Goal: Task Accomplishment & Management: Manage account settings

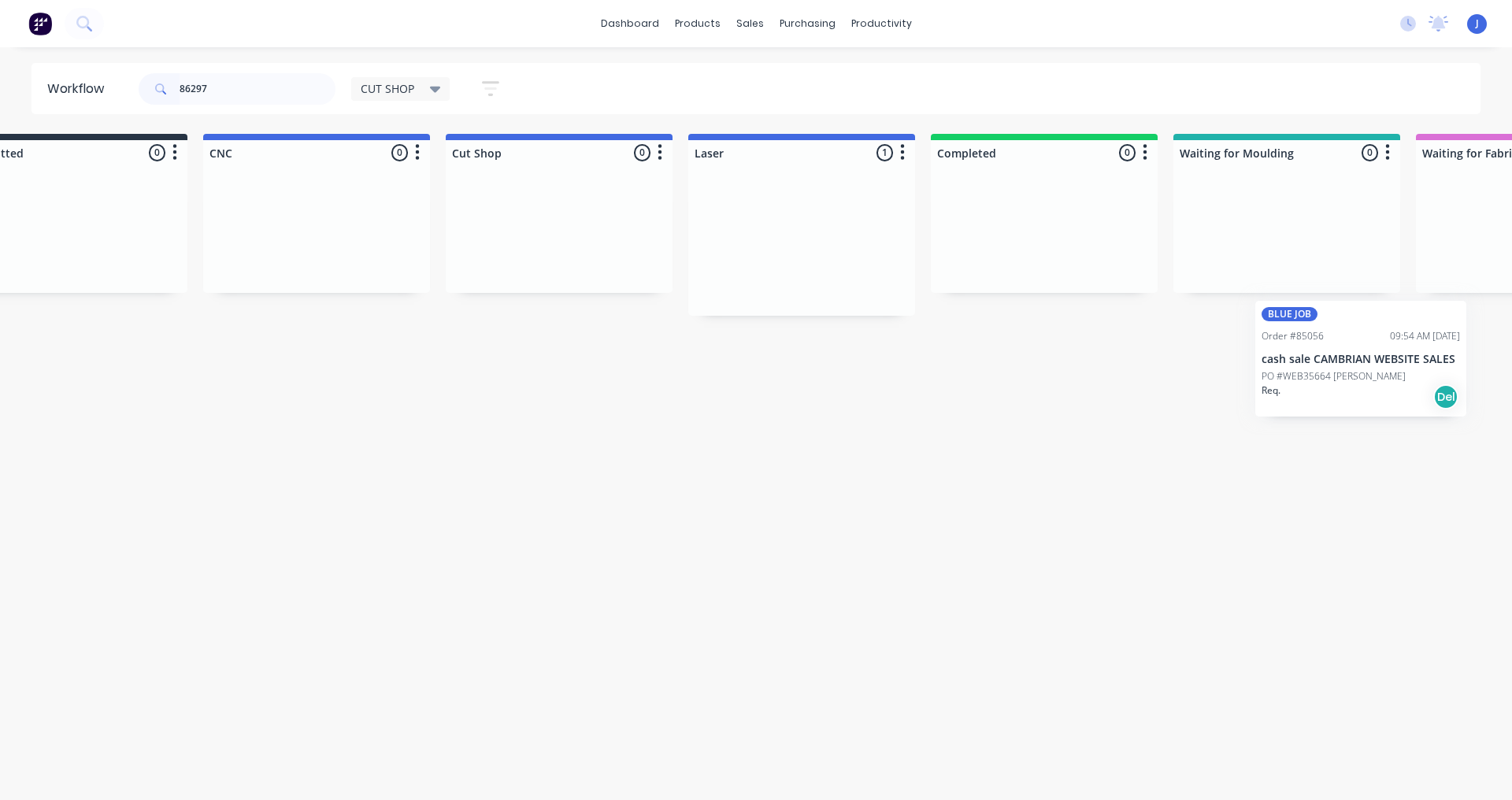
scroll to position [0, 110]
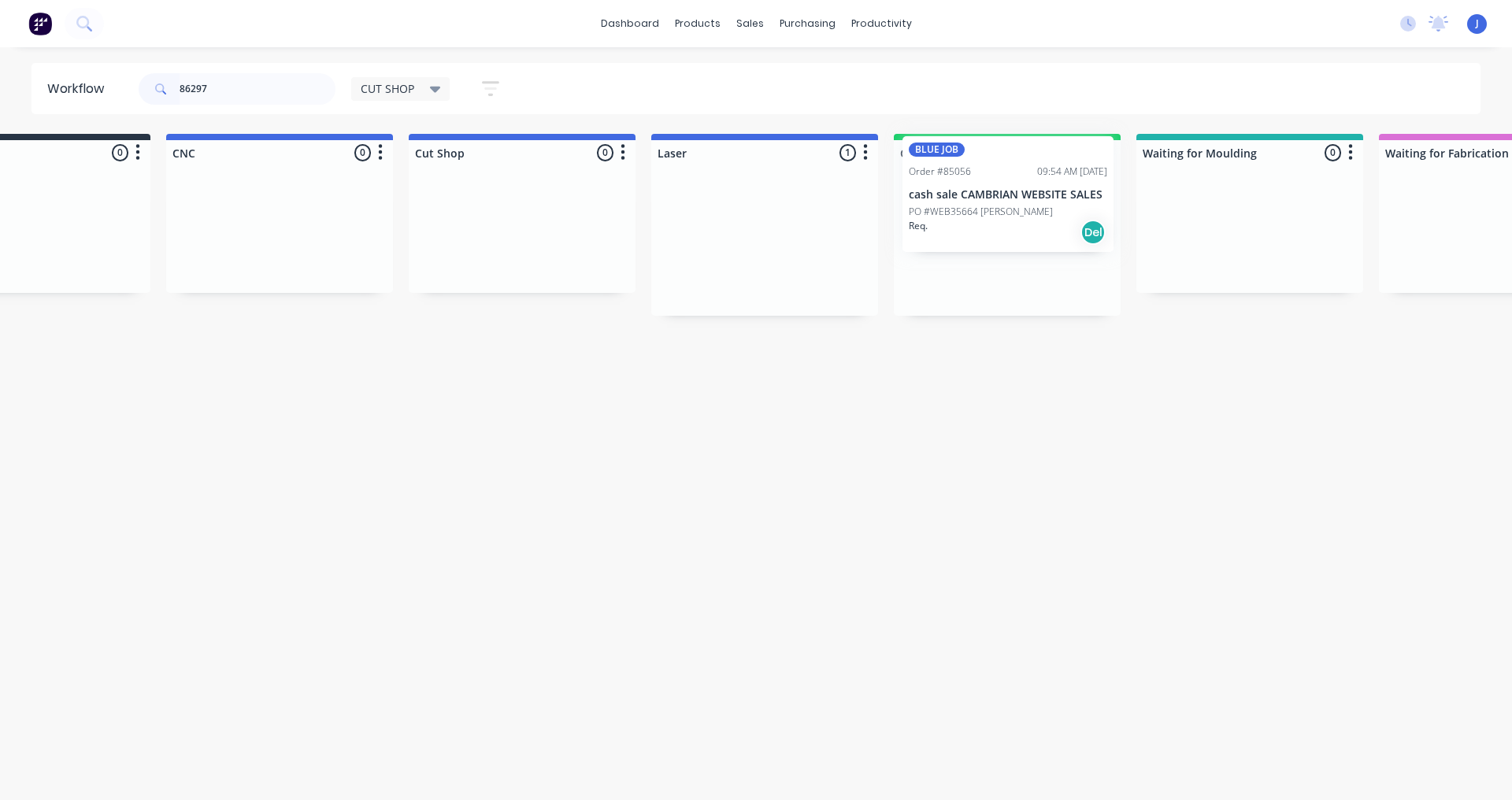
drag, startPoint x: 847, startPoint y: 282, endPoint x: 984, endPoint y: 237, distance: 144.2
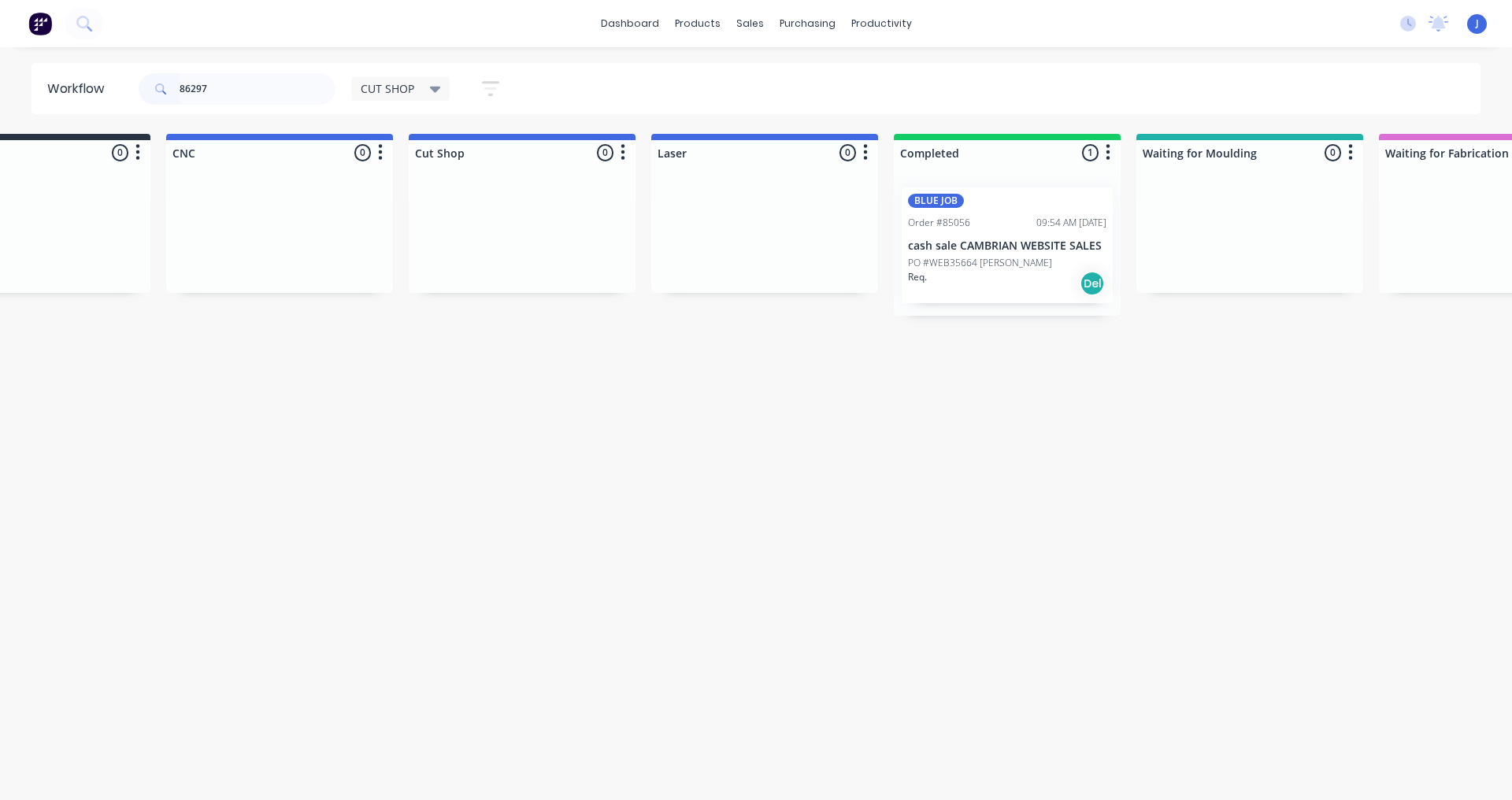
click at [967, 282] on div "Req. Del" at bounding box center [1007, 282] width 199 height 26
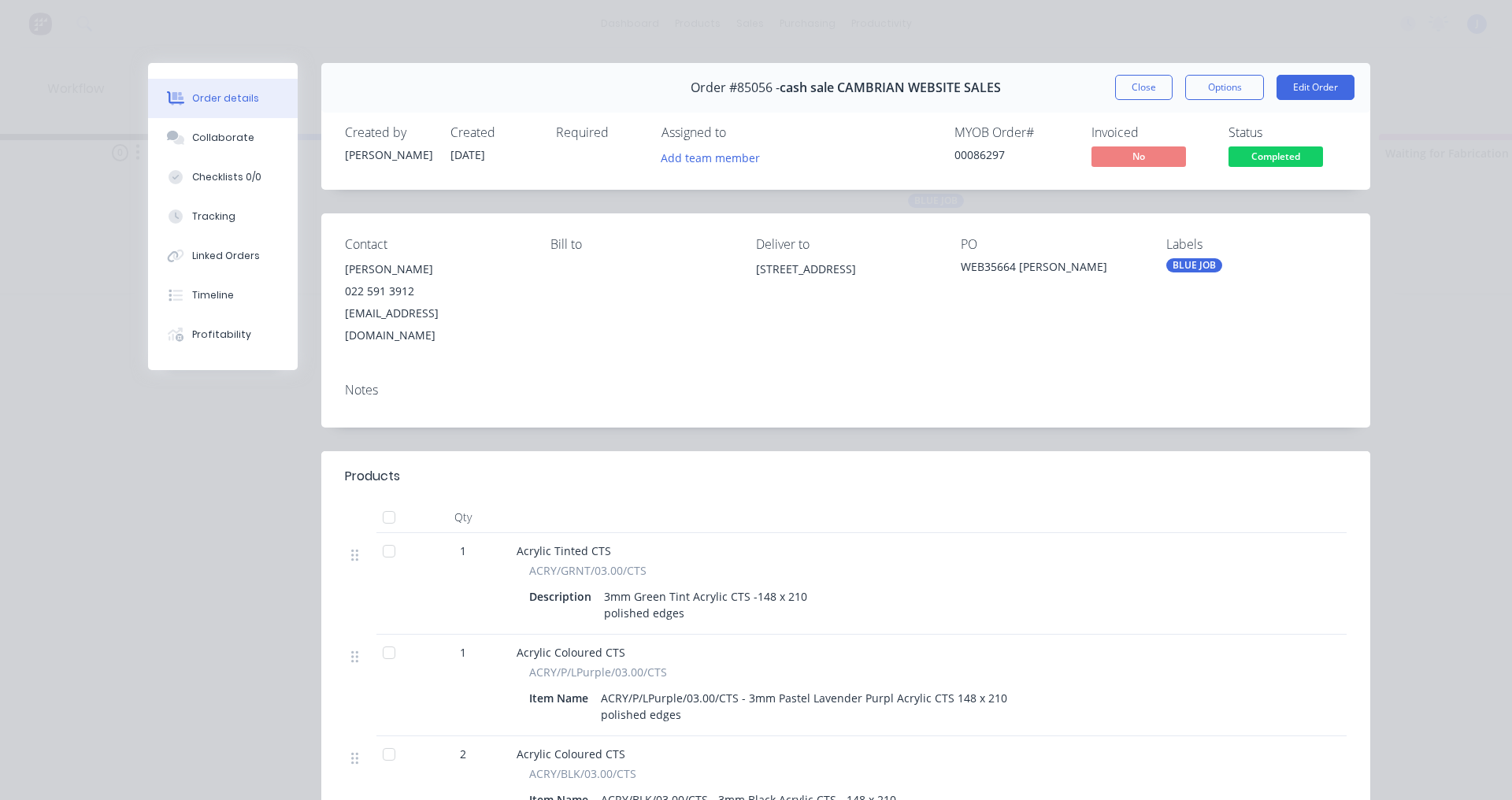
click at [709, 173] on div "Created by [PERSON_NAME] Created [DATE] Required Assigned to Add team member MY…" at bounding box center [845, 148] width 1049 height 84
click at [709, 166] on button "Add team member" at bounding box center [710, 156] width 115 height 21
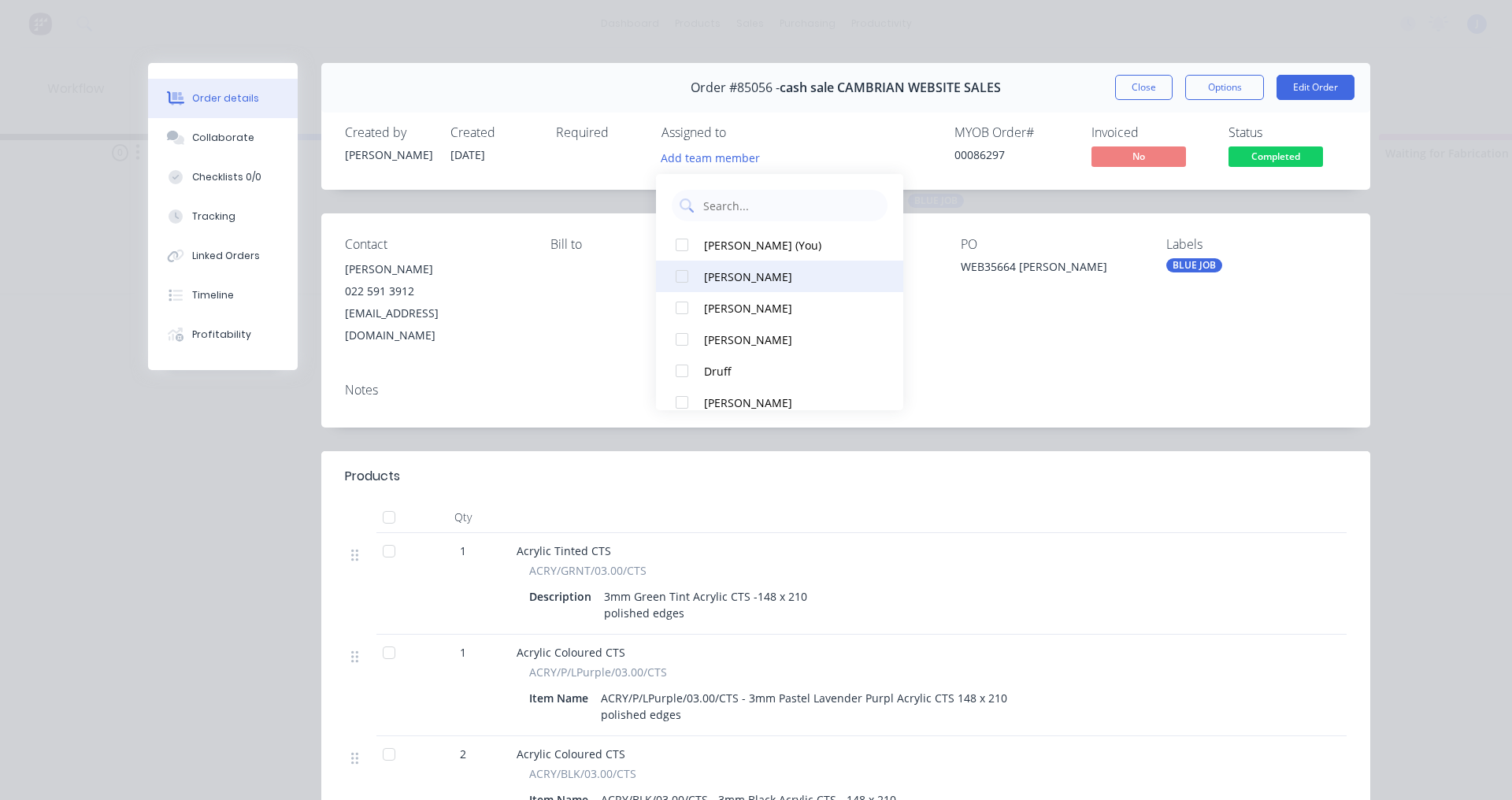
click at [682, 276] on div at bounding box center [682, 276] width 32 height 32
click at [1148, 86] on button "Close" at bounding box center [1143, 87] width 57 height 25
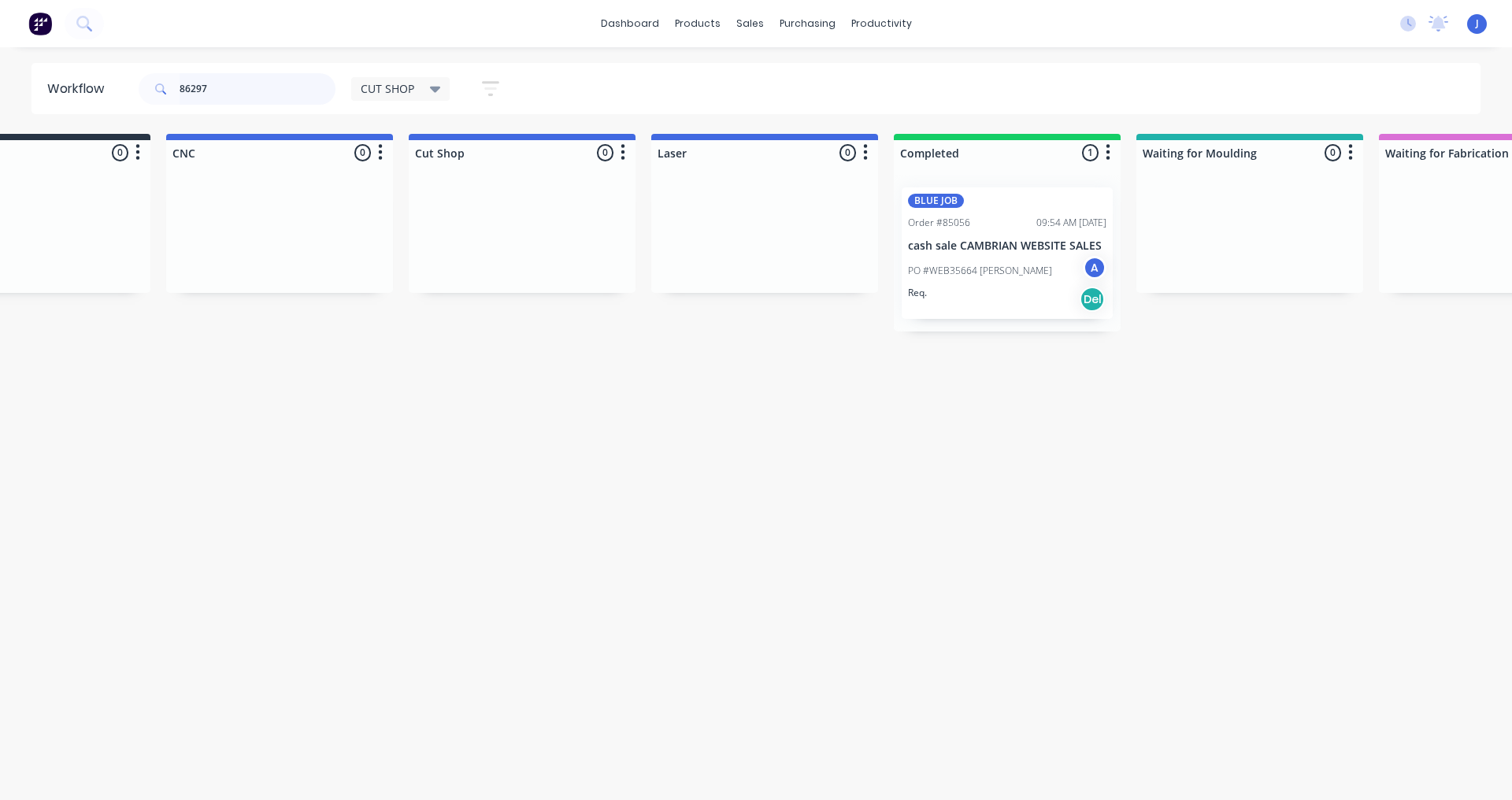
drag, startPoint x: 171, startPoint y: 96, endPoint x: 0, endPoint y: 153, distance: 180.2
click at [0, 153] on div "Workflow 86297 CUT SHOP Save new view None edit CUT SHOP (Default) edit DISPATC…" at bounding box center [646, 415] width 1512 height 706
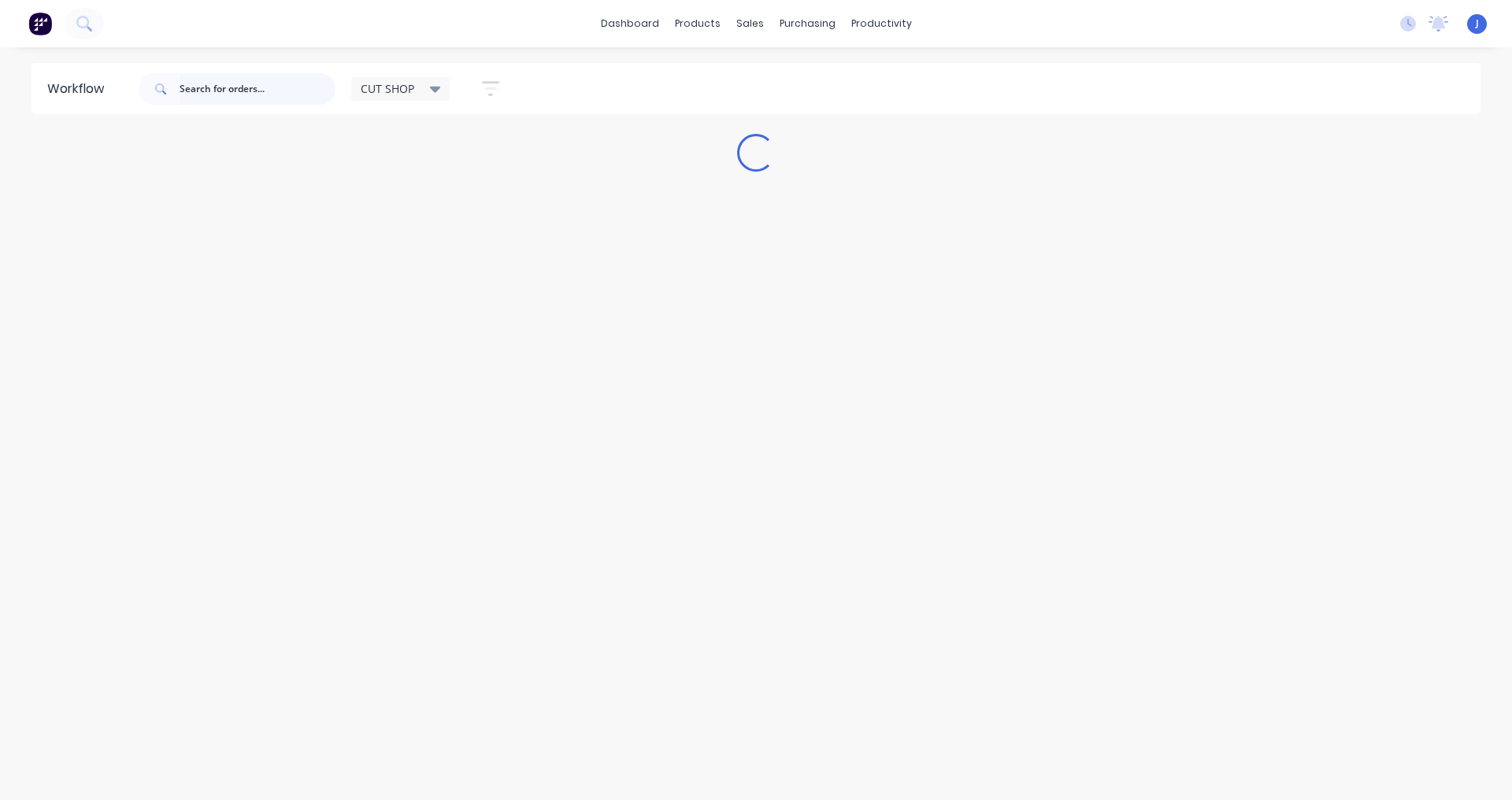
scroll to position [0, 0]
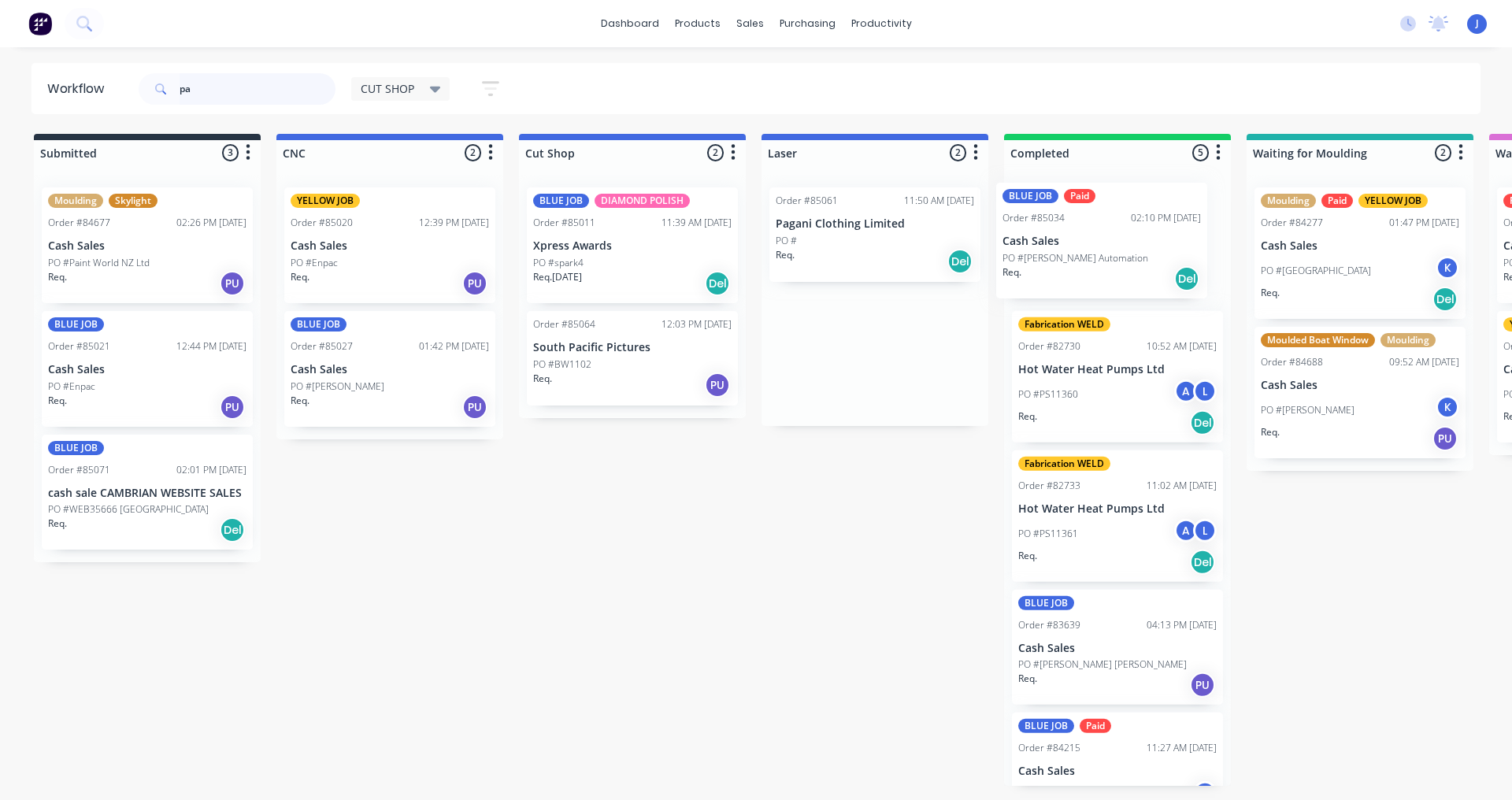
drag, startPoint x: 822, startPoint y: 257, endPoint x: 1060, endPoint y: 255, distance: 238.0
type input "pa"
click at [1060, 256] on p "PO #[PERSON_NAME] Automation" at bounding box center [1091, 263] width 145 height 15
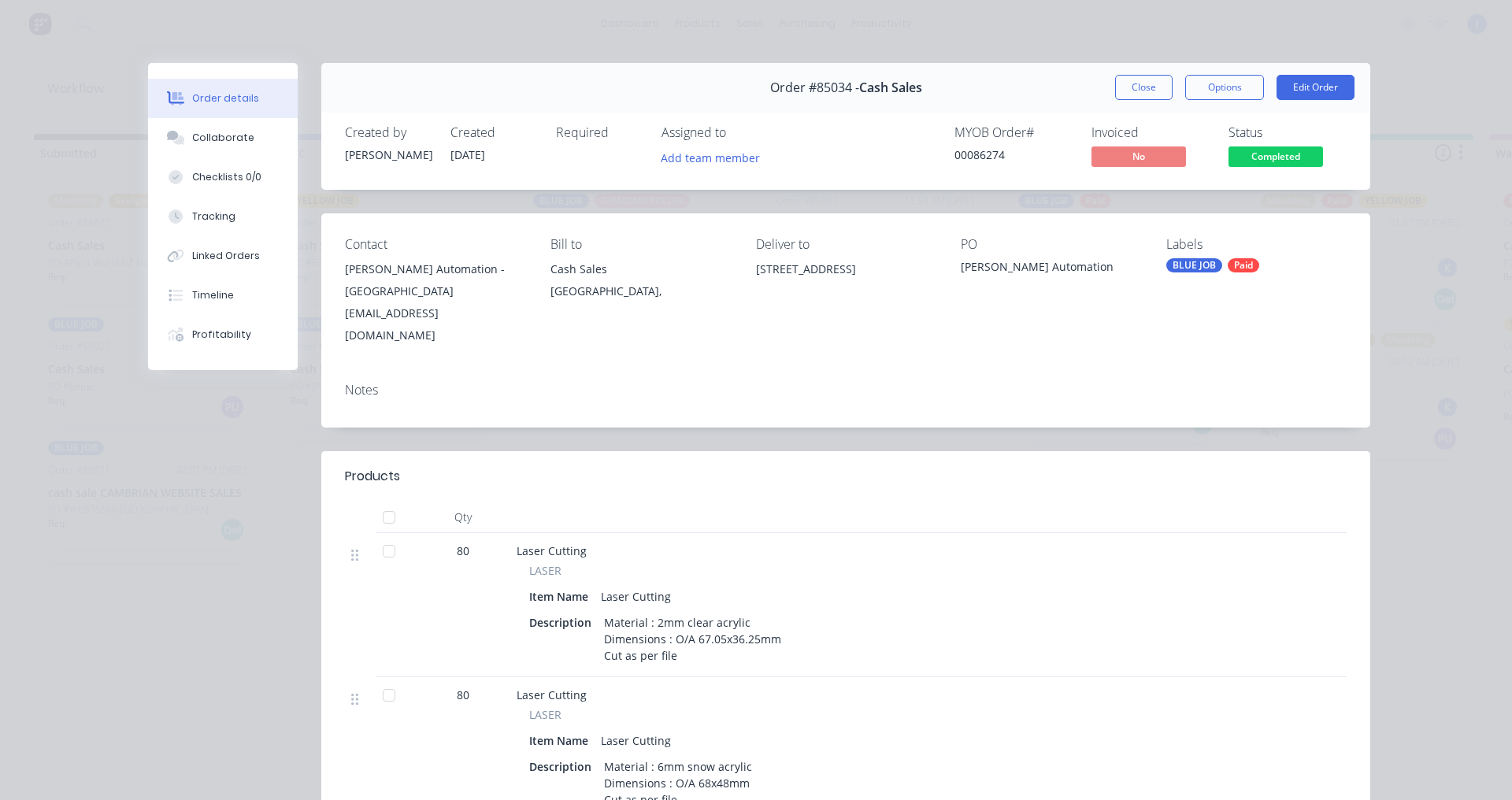
click at [687, 172] on div "Created by [PERSON_NAME] Created [DATE] Required Assigned to Add team member MY…" at bounding box center [845, 148] width 1049 height 84
click at [703, 159] on button "Add team member" at bounding box center [710, 156] width 115 height 21
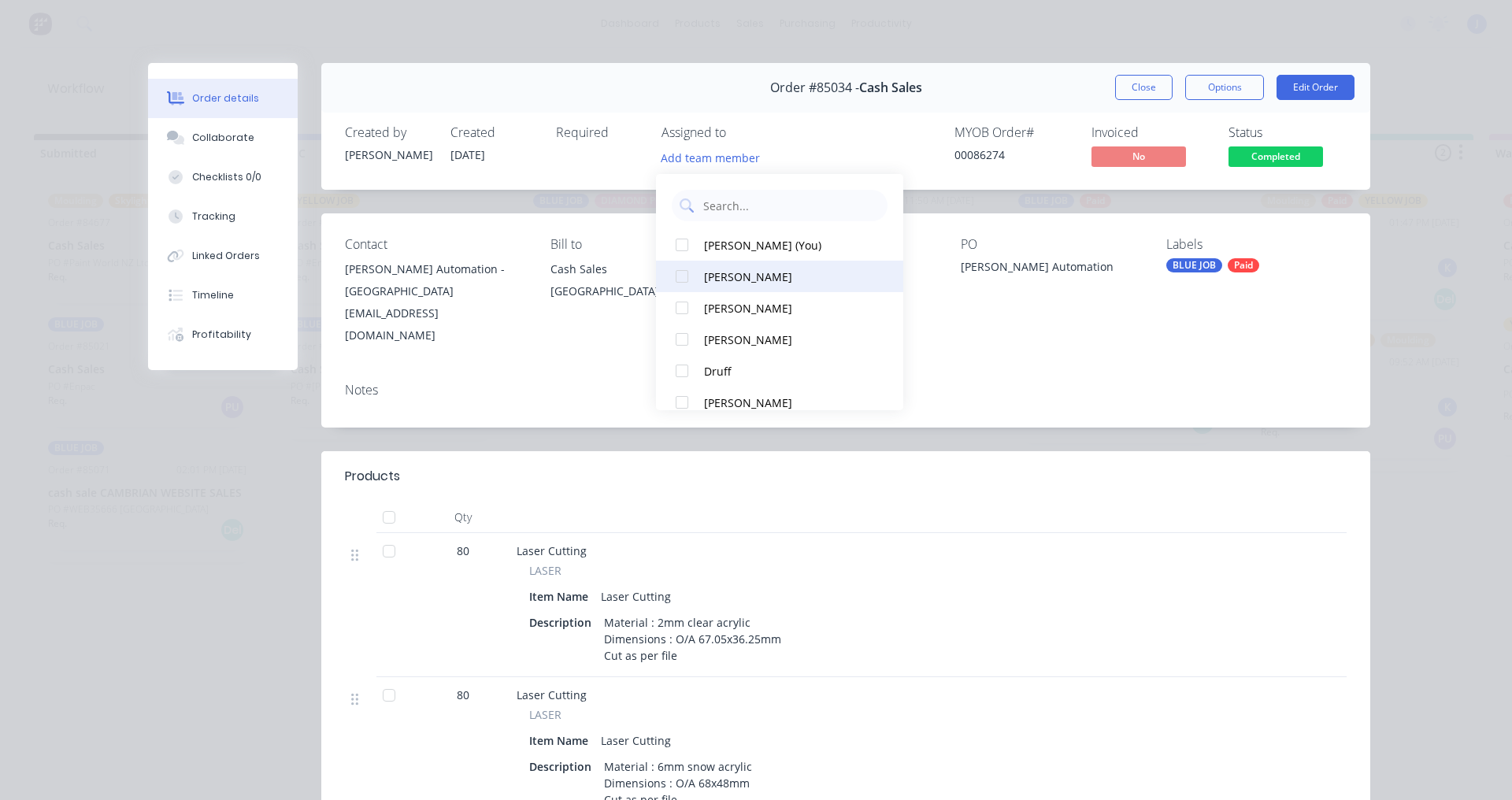
click at [674, 274] on div at bounding box center [682, 276] width 32 height 32
click at [1037, 98] on div "Order #85034 - Cash Sales Close Options Edit Order" at bounding box center [845, 87] width 1049 height 50
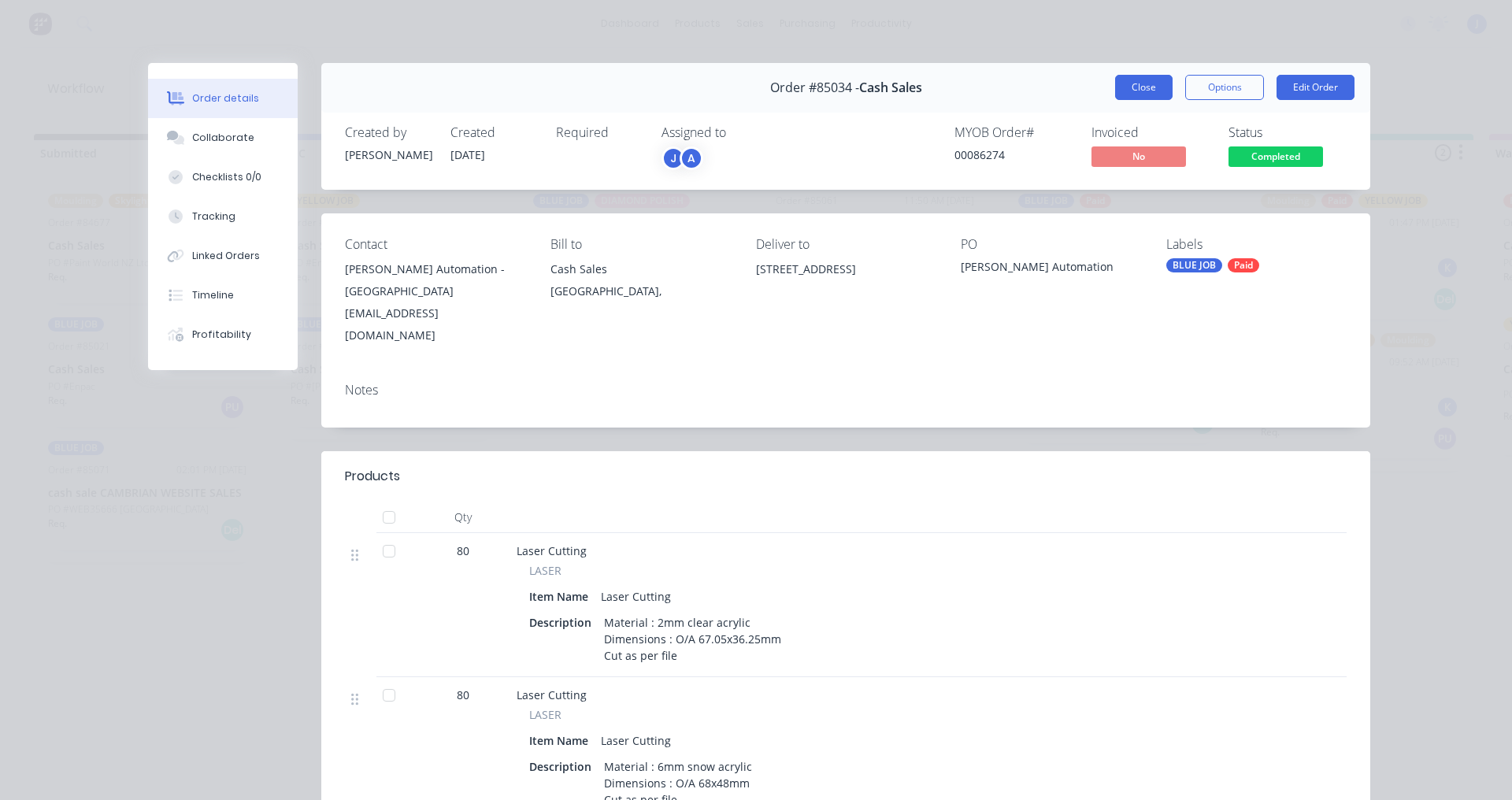
click at [1124, 92] on button "Close" at bounding box center [1143, 87] width 57 height 25
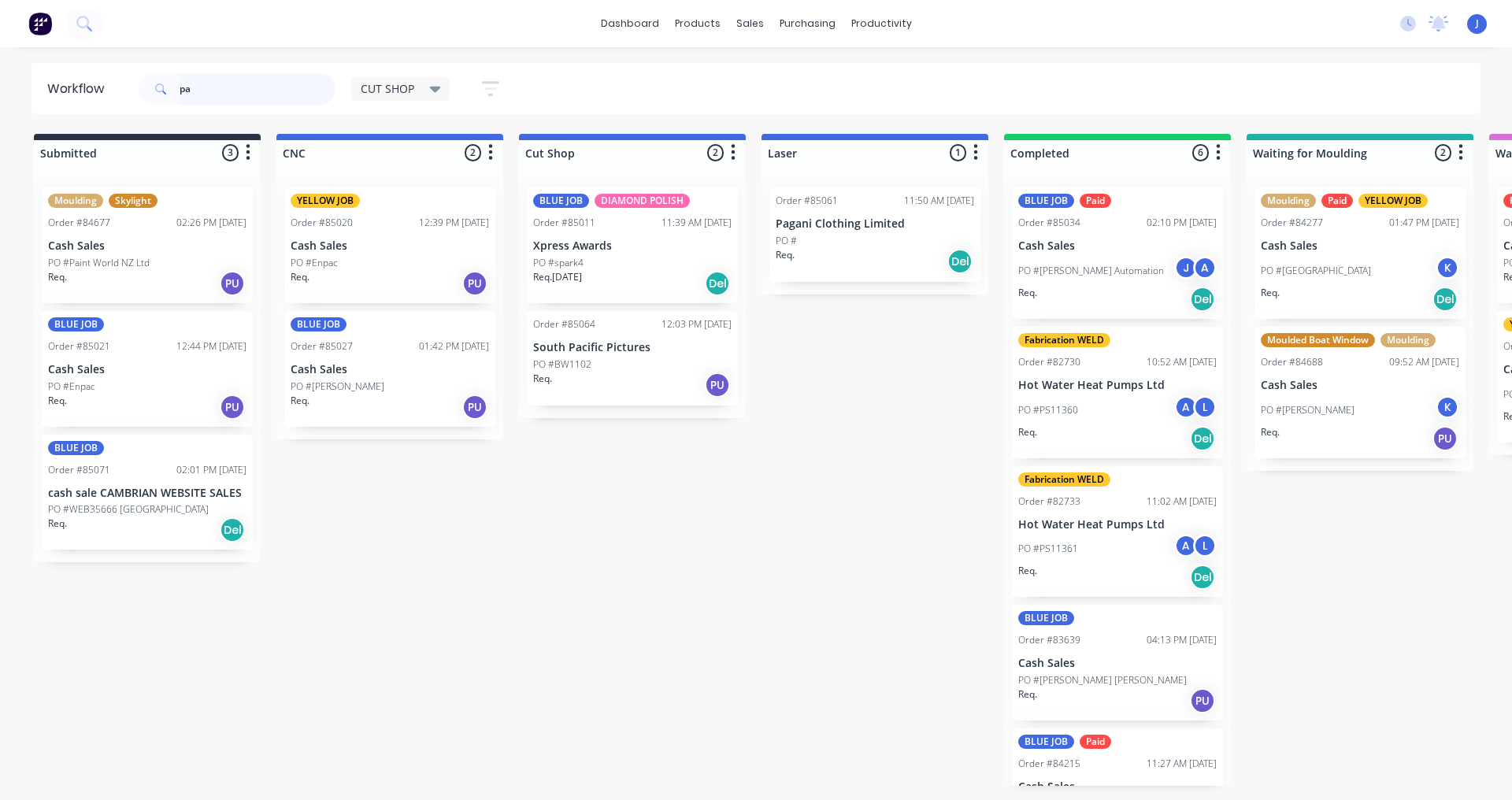
drag, startPoint x: 278, startPoint y: 77, endPoint x: 0, endPoint y: 145, distance: 286.2
click at [0, 145] on div "Workflow pa CUT SHOP Save new view None edit CUT SHOP (Default) edit DISPATCH e…" at bounding box center [756, 415] width 1512 height 706
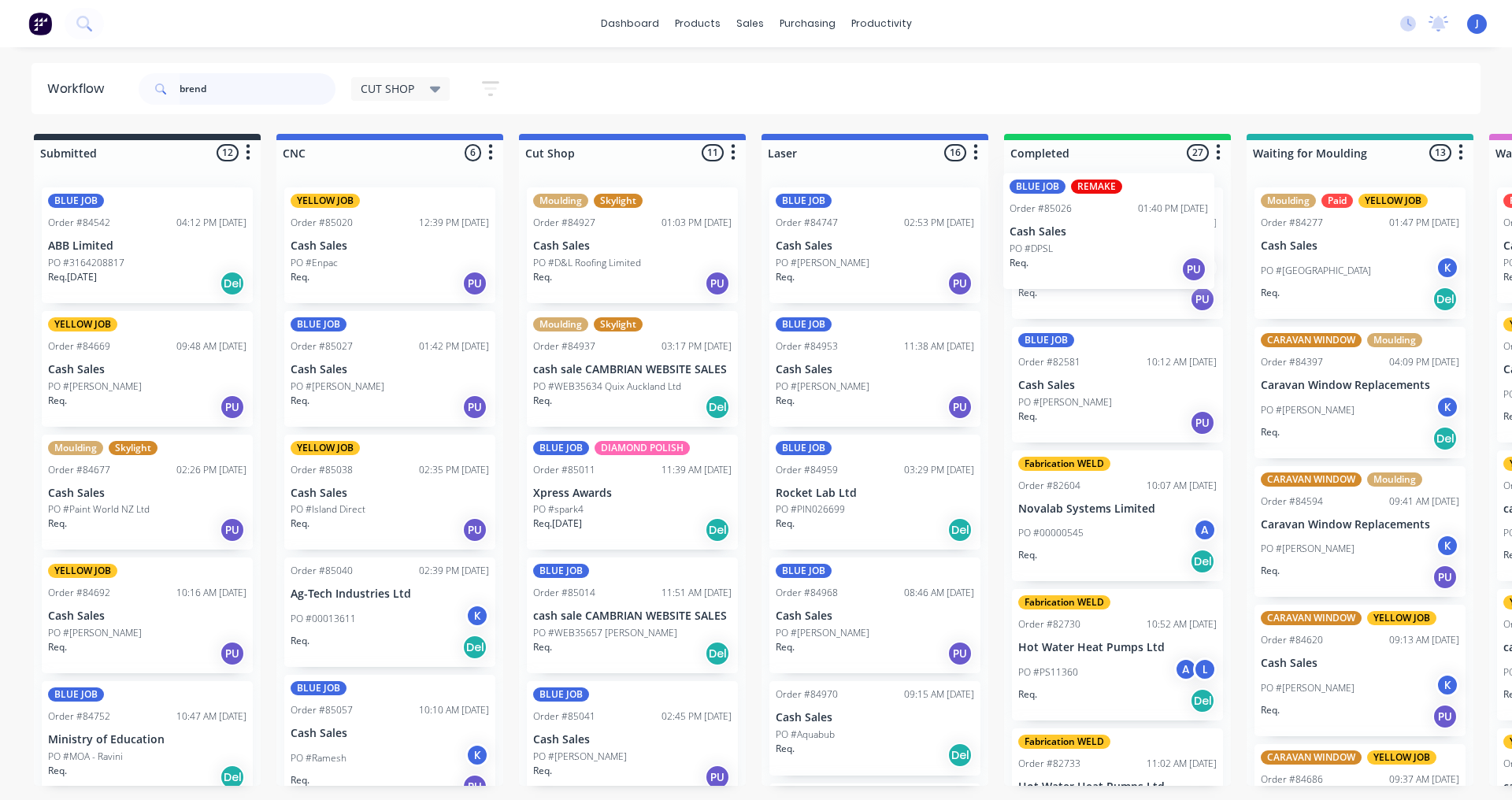
drag, startPoint x: 850, startPoint y: 267, endPoint x: 1090, endPoint y: 258, distance: 240.2
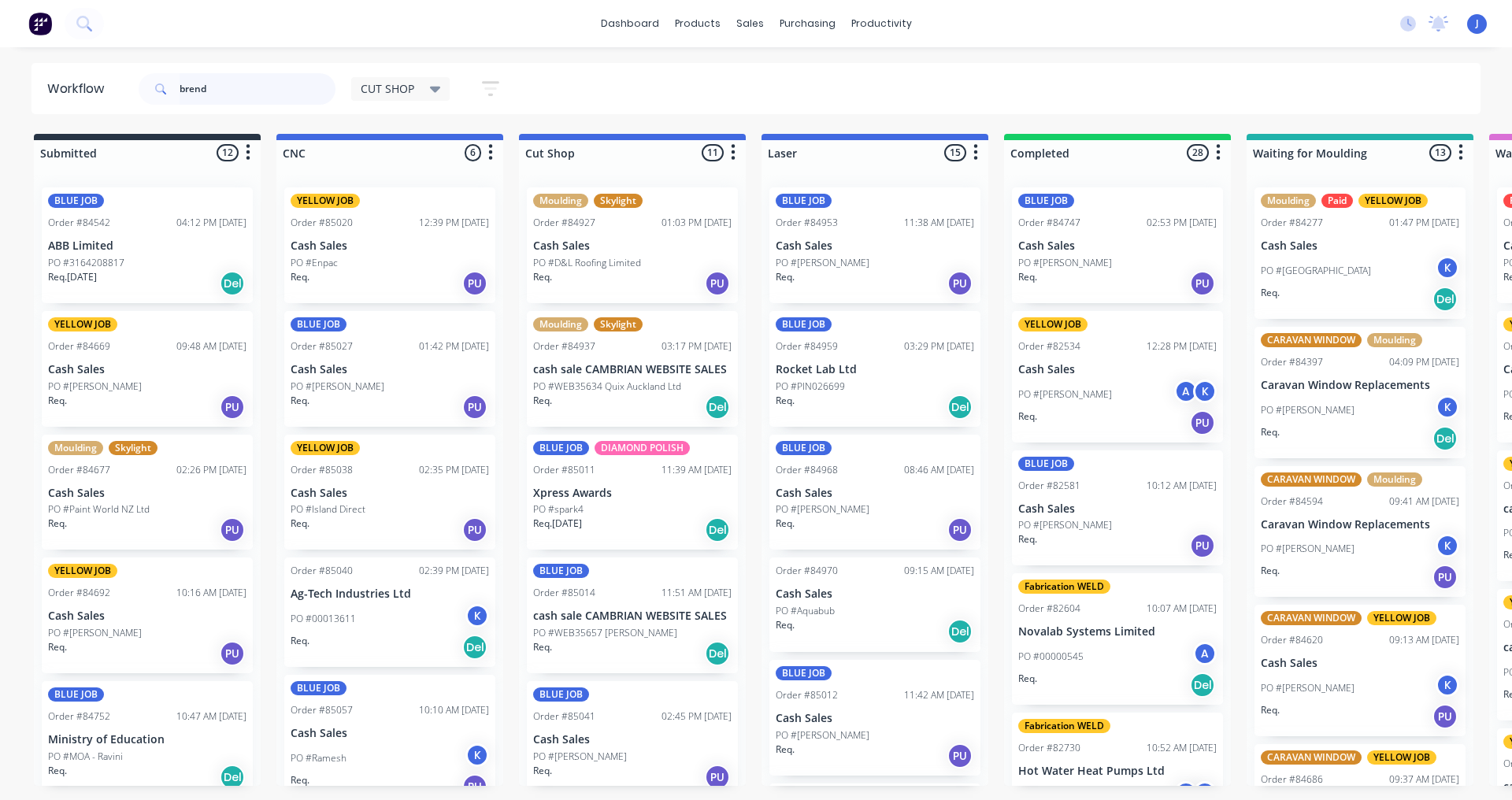
click at [241, 94] on input "brend" at bounding box center [258, 89] width 156 height 32
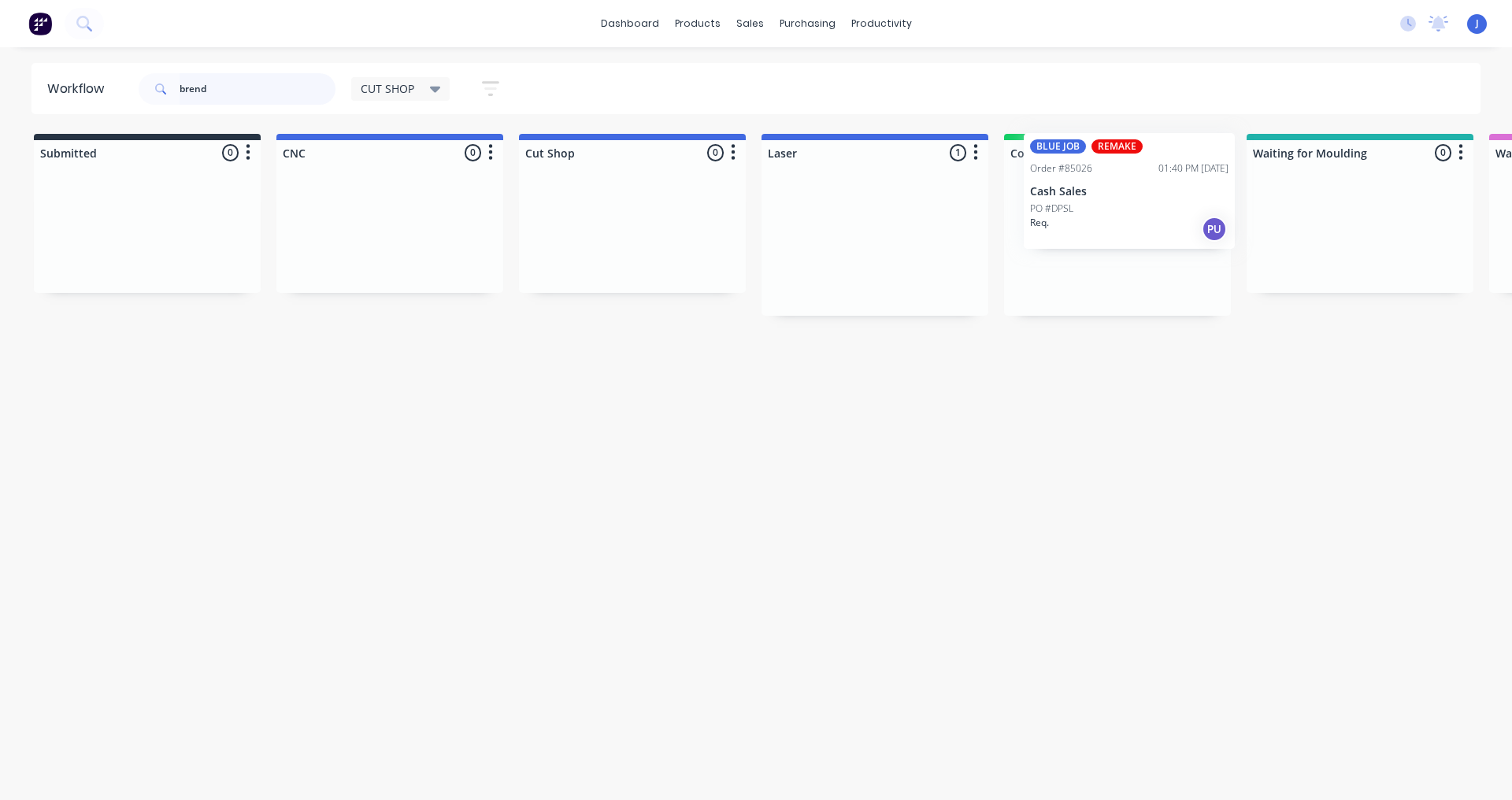
drag, startPoint x: 825, startPoint y: 265, endPoint x: 1088, endPoint y: 215, distance: 267.7
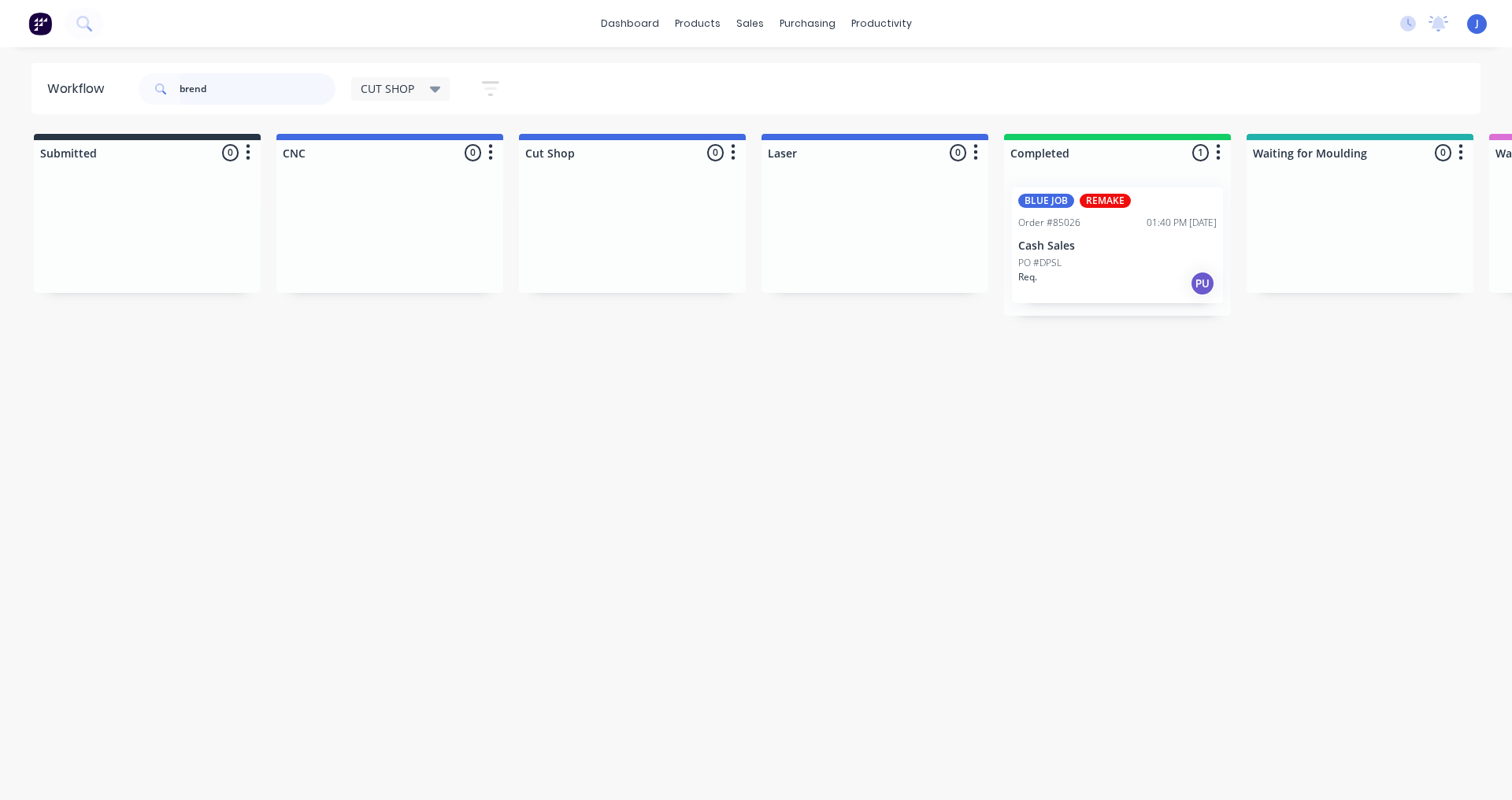
type input "brend"
click at [1091, 252] on div "BLUE JOB REMAKE Order #85026 01:40 PM [DATE] Cash Sales PO #DPSL Req. PU" at bounding box center [1118, 244] width 211 height 115
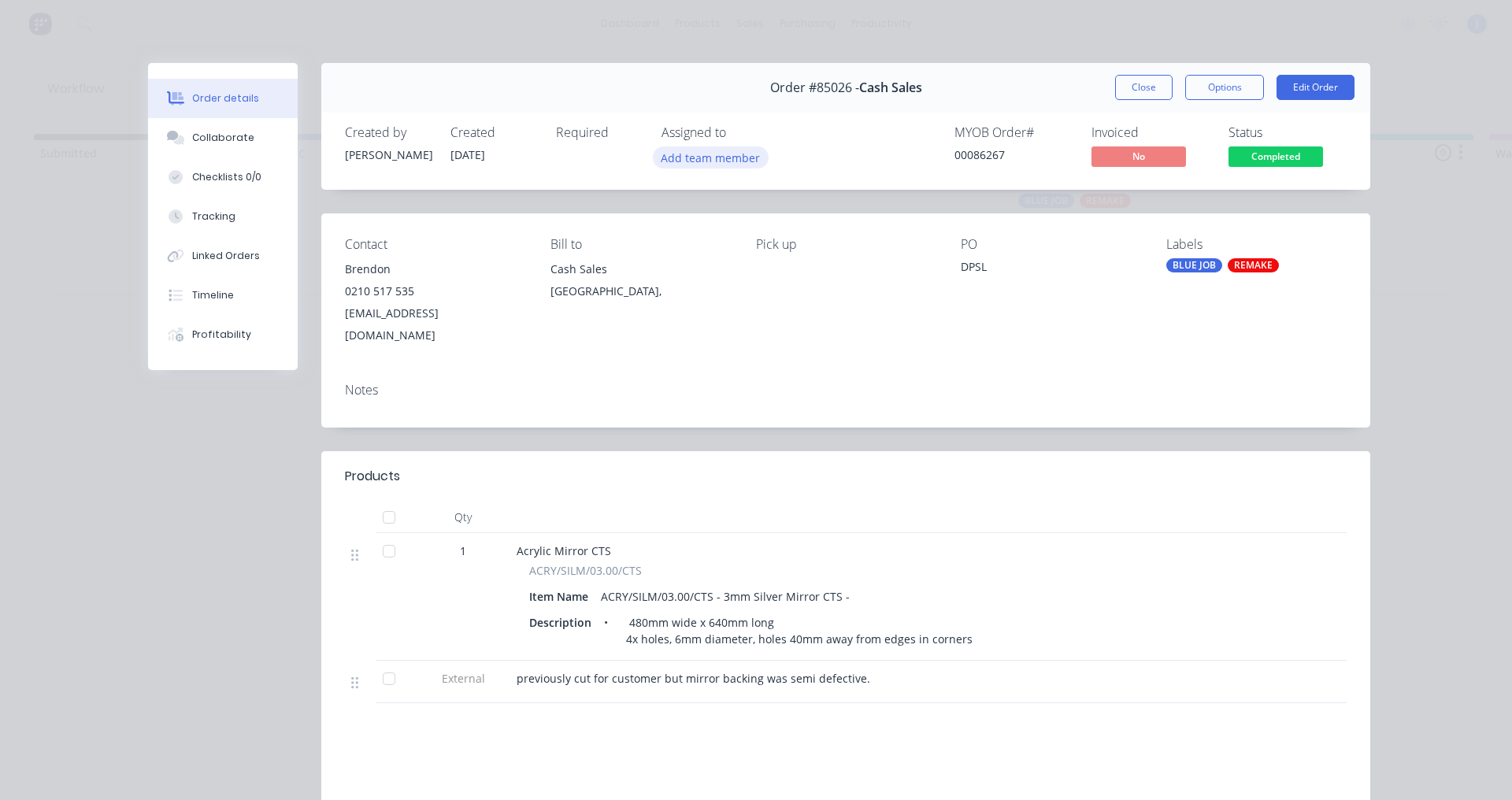
click at [720, 153] on button "Add team member" at bounding box center [710, 156] width 115 height 21
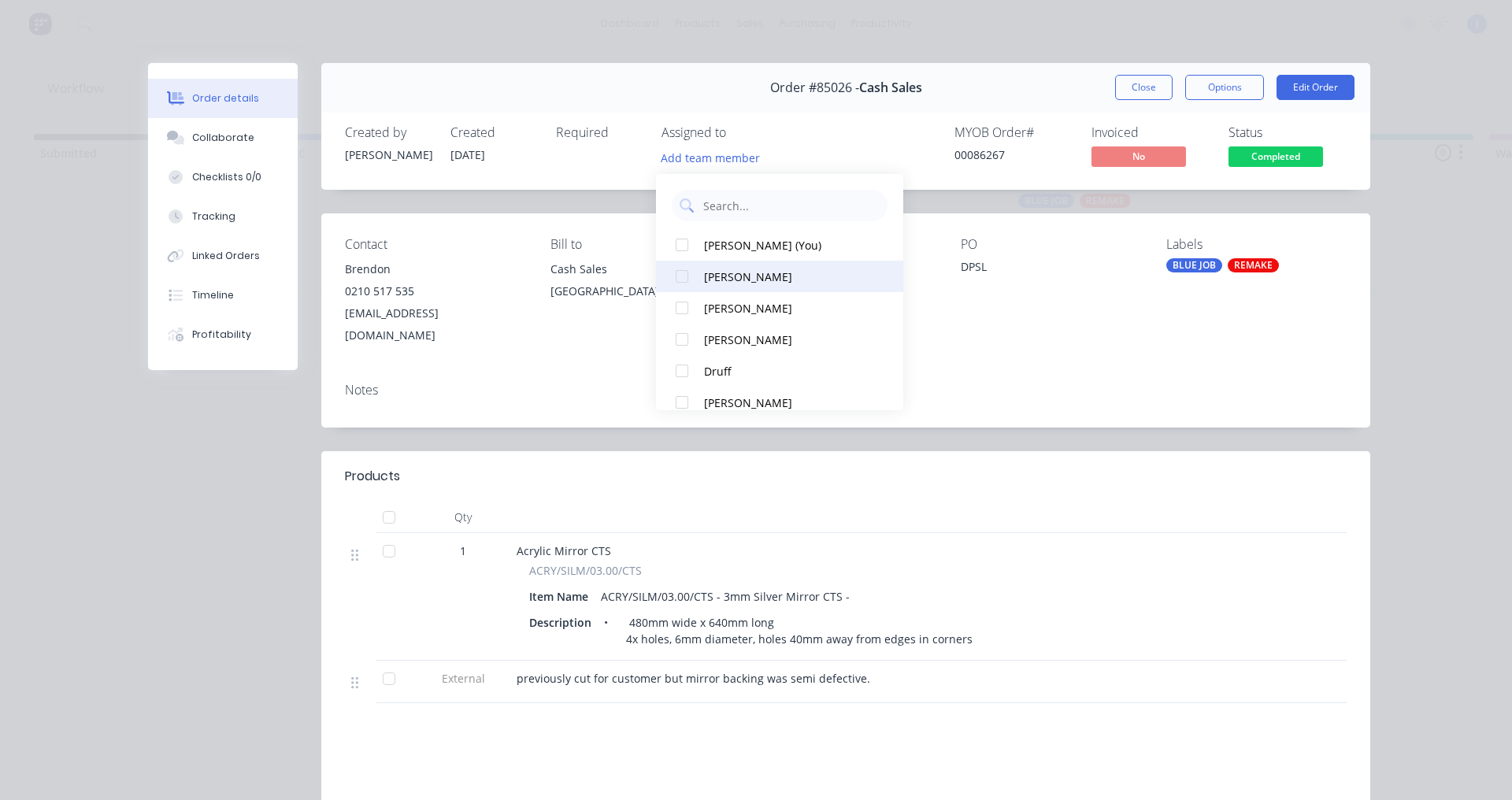
click at [677, 272] on div at bounding box center [682, 276] width 32 height 32
click at [1036, 99] on div "Order #85026 - Cash Sales Close Options Edit Order" at bounding box center [845, 87] width 1049 height 50
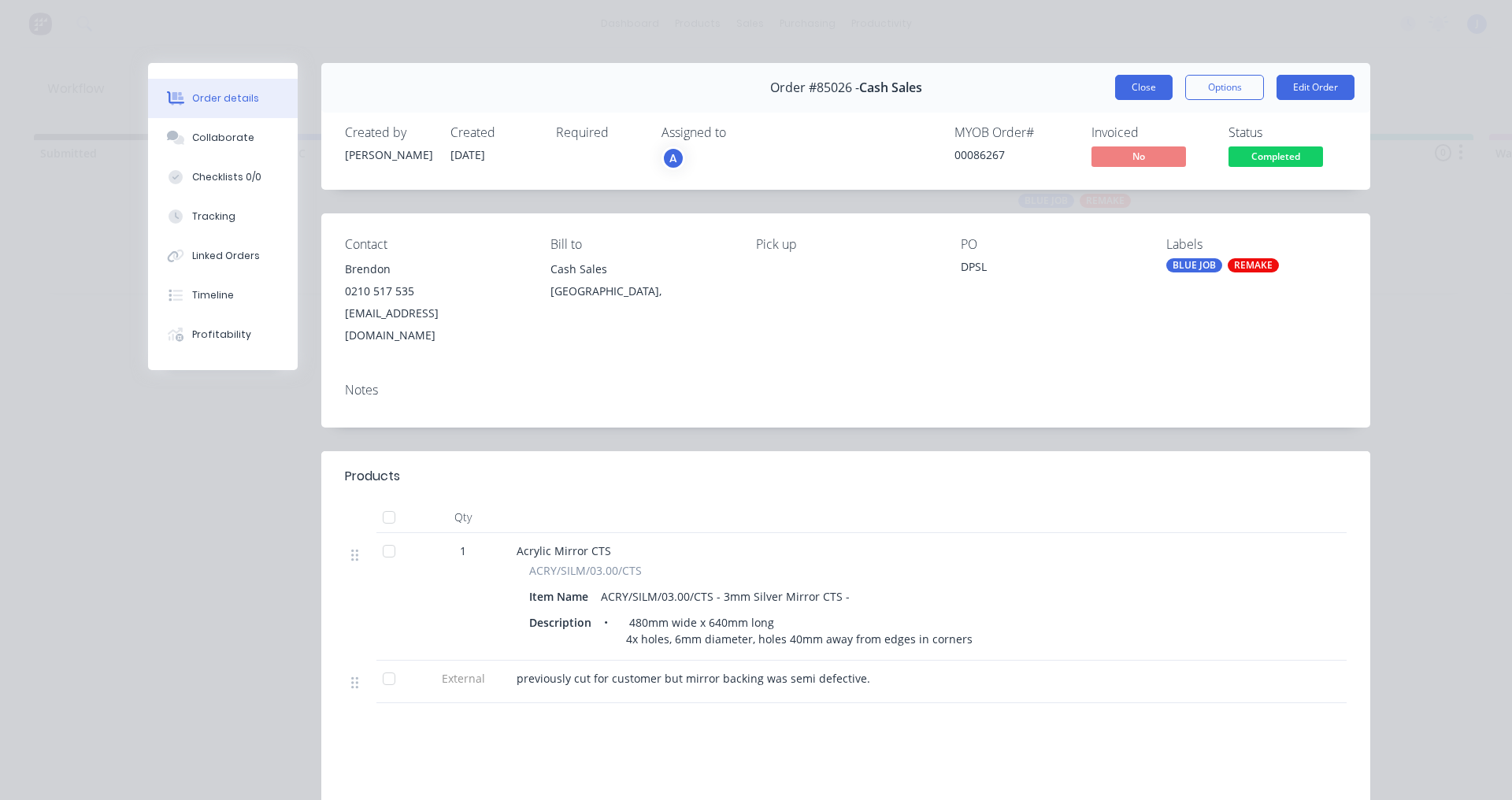
click at [1129, 89] on button "Close" at bounding box center [1143, 87] width 57 height 25
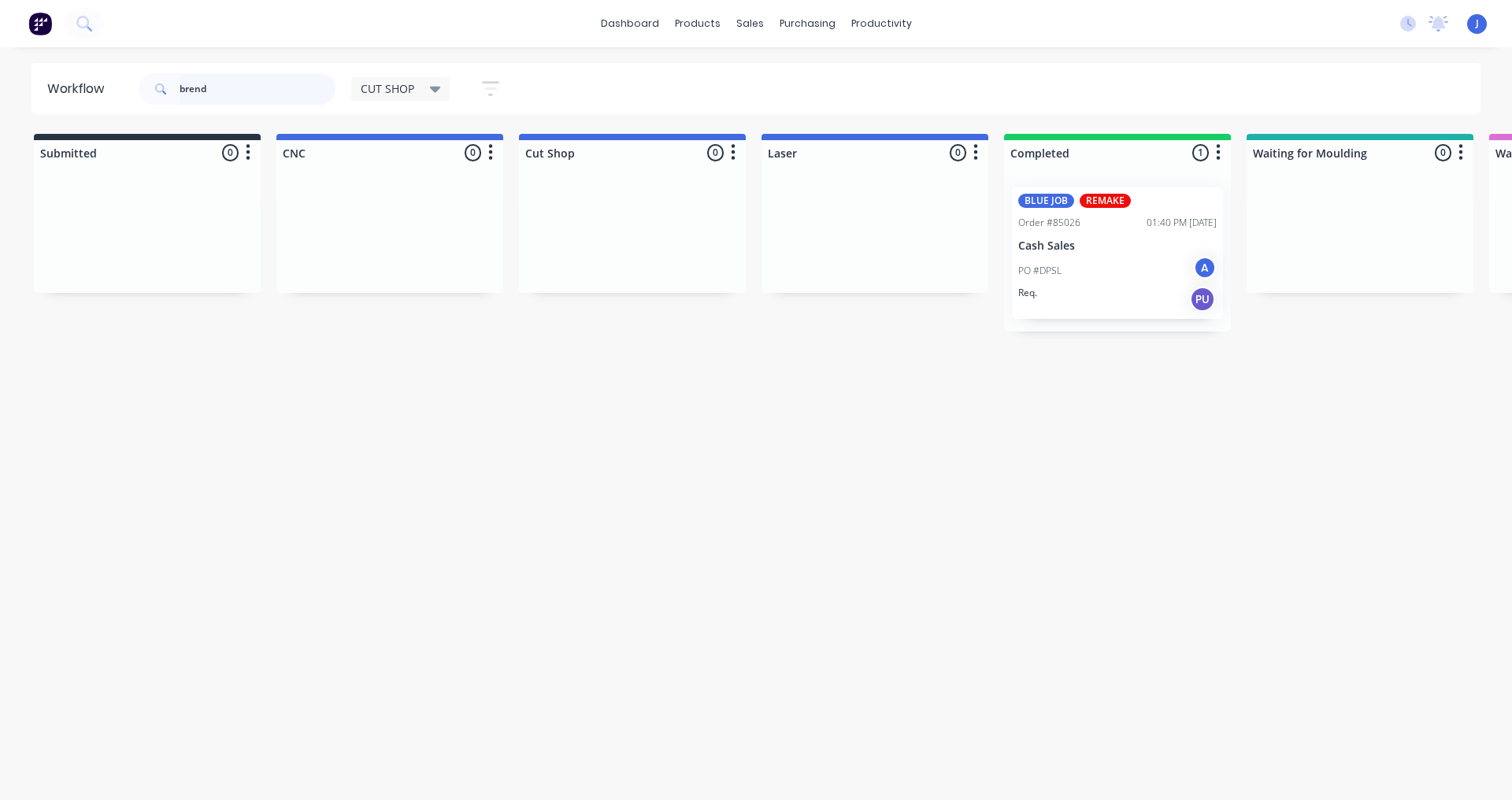
drag, startPoint x: 270, startPoint y: 97, endPoint x: 0, endPoint y: 123, distance: 271.2
click at [0, 123] on div "Workflow brend CUT SHOP Save new view None edit CUT SHOP (Default) edit DISPATC…" at bounding box center [756, 415] width 1512 height 706
